Goal: Task Accomplishment & Management: Manage account settings

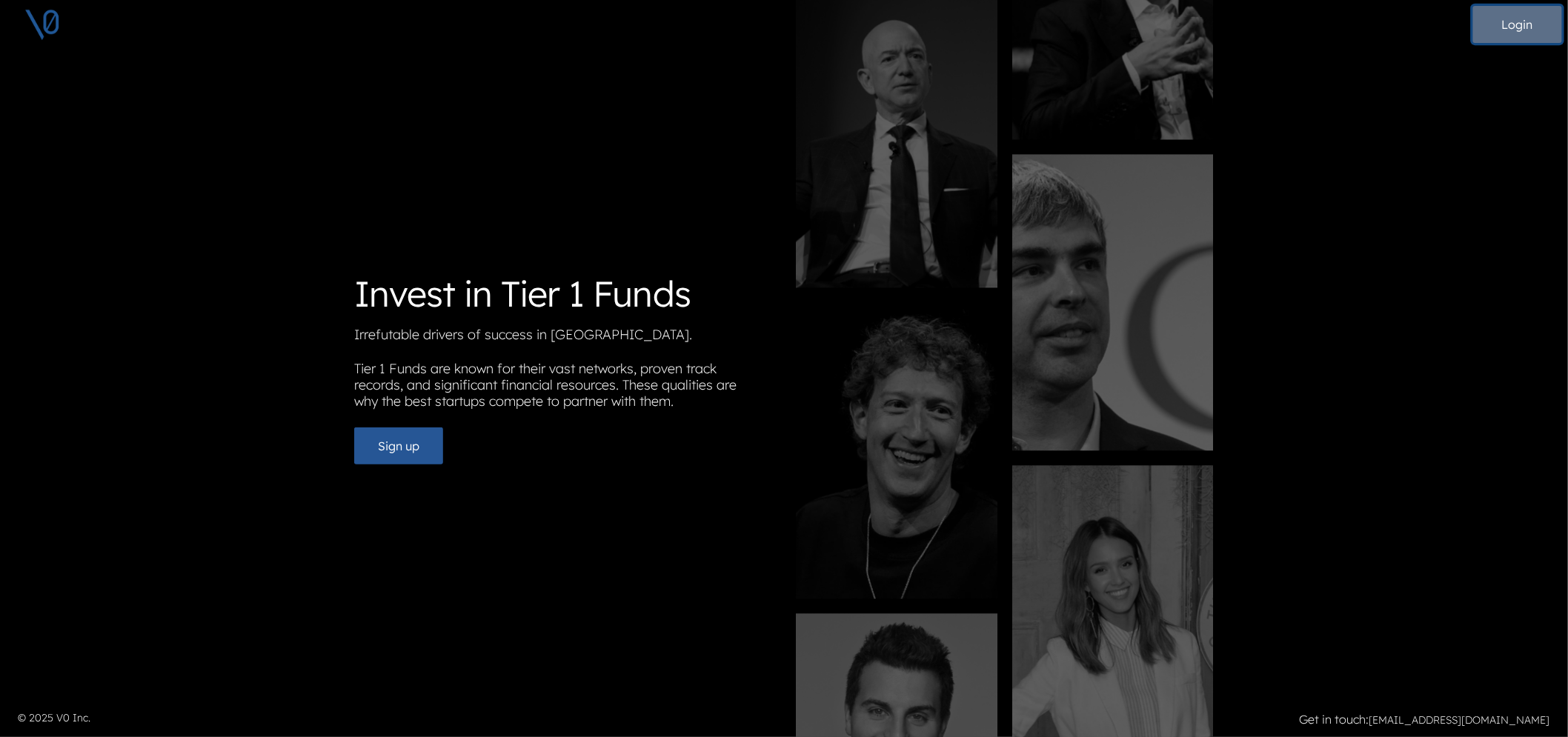
click at [1491, 24] on button "Login" at bounding box center [1518, 24] width 89 height 37
